Goal: Find specific page/section: Find specific page/section

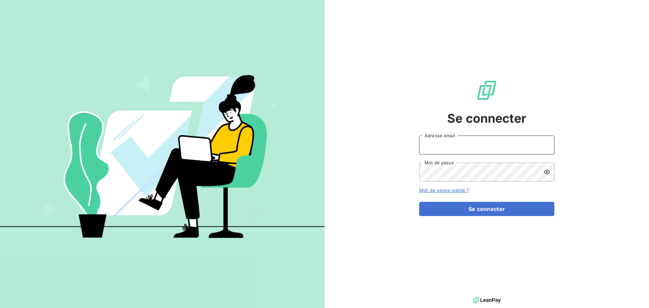
click at [461, 148] on input "Adresse email" at bounding box center [486, 145] width 135 height 19
click at [429, 126] on div "Se connecter Adresse email Mot de passe Mot de passe oublié ? Se connecter" at bounding box center [486, 147] width 135 height 295
click at [544, 143] on icon at bounding box center [545, 143] width 4 height 2
type input "[EMAIL_ADDRESS][DOMAIN_NAME]"
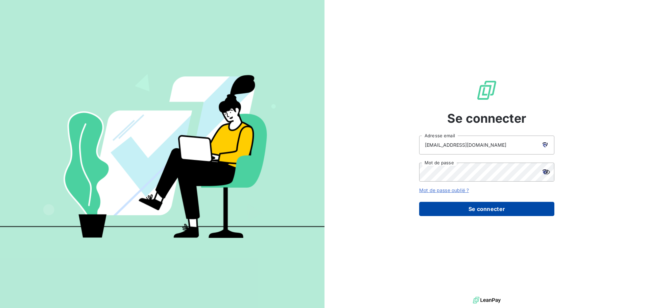
click at [452, 208] on button "Se connecter" at bounding box center [486, 209] width 135 height 14
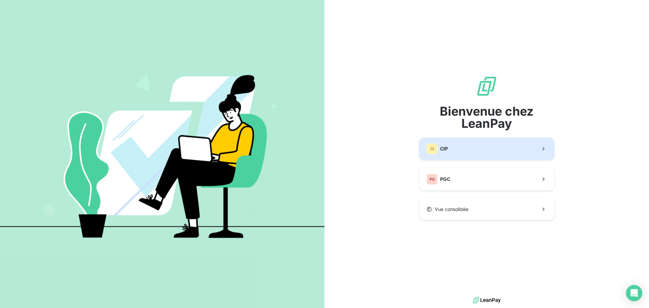
click at [465, 151] on button "CI CIP" at bounding box center [486, 149] width 135 height 22
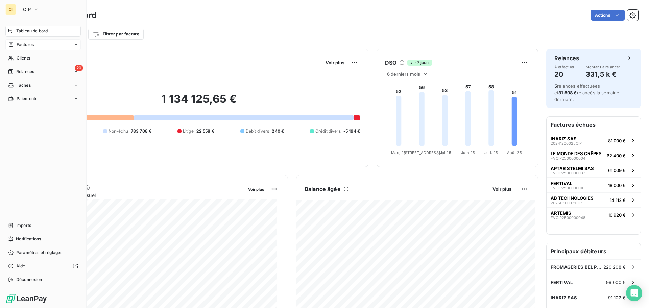
click at [14, 45] on icon at bounding box center [11, 44] width 6 height 5
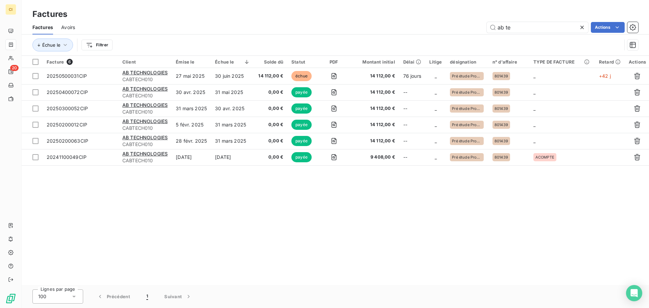
drag, startPoint x: 519, startPoint y: 28, endPoint x: 477, endPoint y: 26, distance: 42.7
click at [477, 26] on div "ab te Actions" at bounding box center [360, 27] width 555 height 11
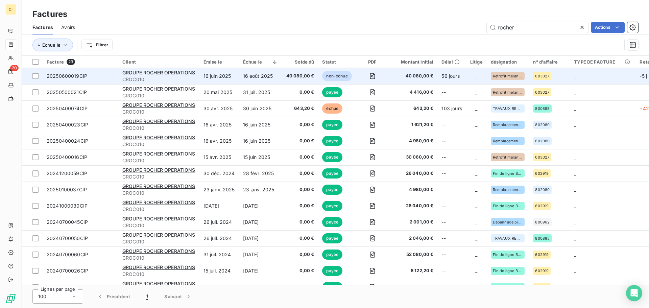
type input "rocher"
click at [260, 79] on td "16 août 2025" at bounding box center [260, 76] width 43 height 16
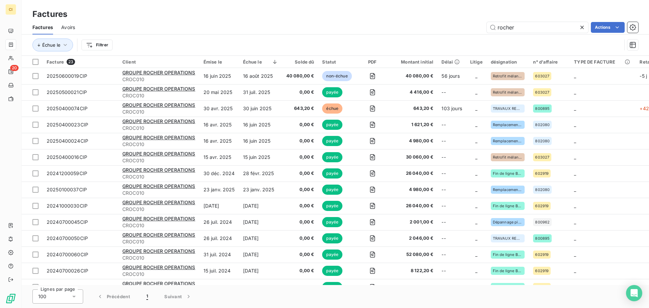
drag, startPoint x: 488, startPoint y: 24, endPoint x: 448, endPoint y: 20, distance: 40.1
click at [448, 20] on div "Factures Factures Avoirs rocher Actions Échue le Filtrer" at bounding box center [336, 28] width 628 height 56
type input "bel"
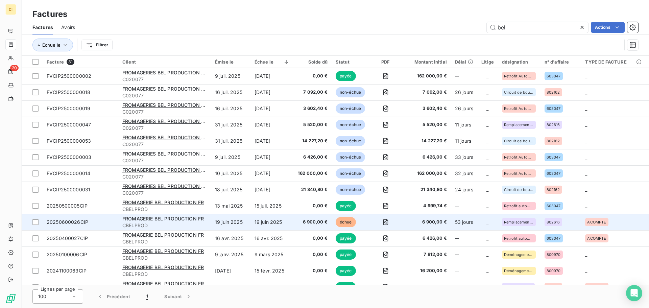
click at [242, 228] on td "19 juin 2025" at bounding box center [231, 222] width 40 height 16
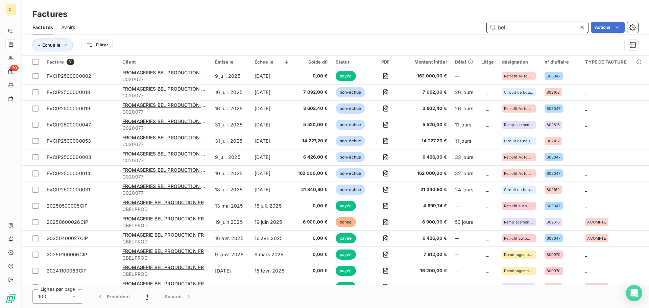
drag, startPoint x: 508, startPoint y: 30, endPoint x: 477, endPoint y: 31, distance: 31.1
click at [477, 31] on div "bel Actions" at bounding box center [360, 27] width 555 height 11
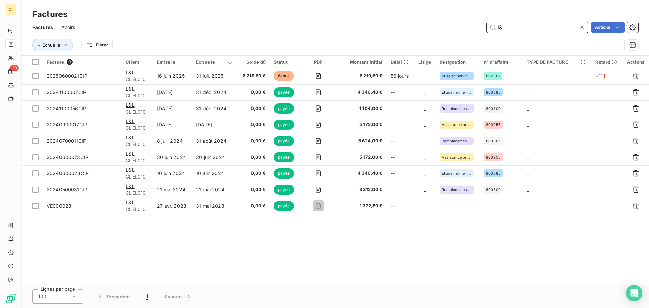
type input "l&l"
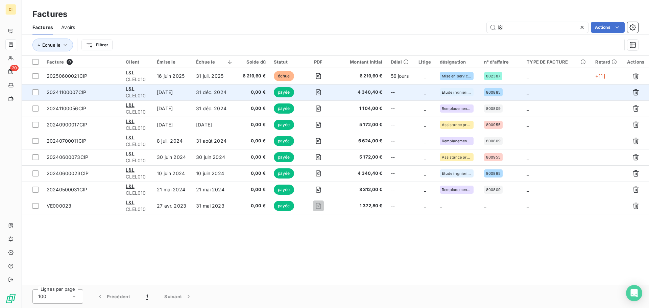
click at [214, 95] on td "31 déc. 2024" at bounding box center [214, 92] width 45 height 16
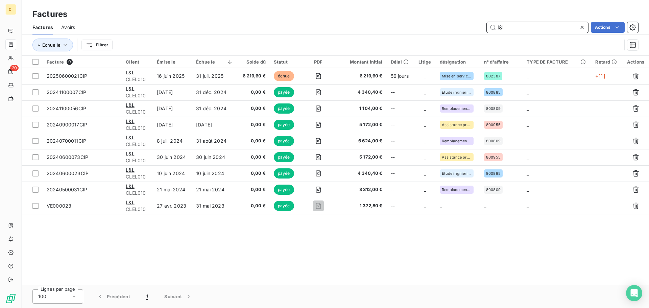
drag, startPoint x: 516, startPoint y: 30, endPoint x: 483, endPoint y: 29, distance: 32.1
click at [483, 29] on div "l&l Actions" at bounding box center [360, 27] width 555 height 11
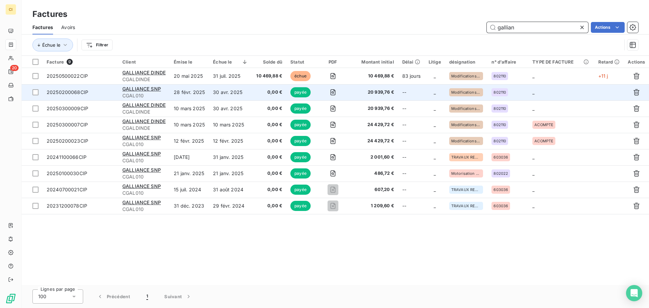
type input "gallian"
click at [226, 95] on td "30 avr. 2025" at bounding box center [230, 92] width 43 height 16
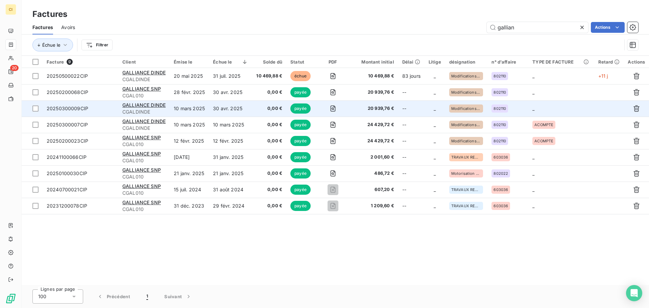
click at [148, 109] on span "CGALDINDE" at bounding box center [143, 112] width 43 height 7
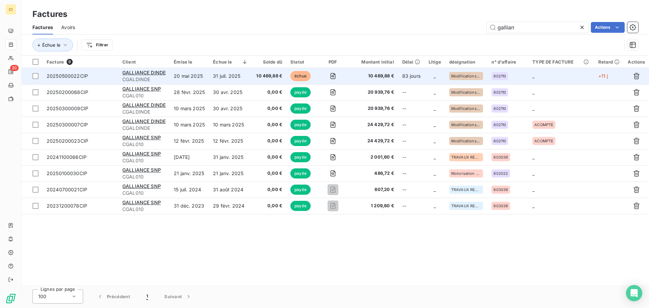
click at [224, 76] on td "31 juil. 2025" at bounding box center [230, 76] width 43 height 16
